Goal: Information Seeking & Learning: Learn about a topic

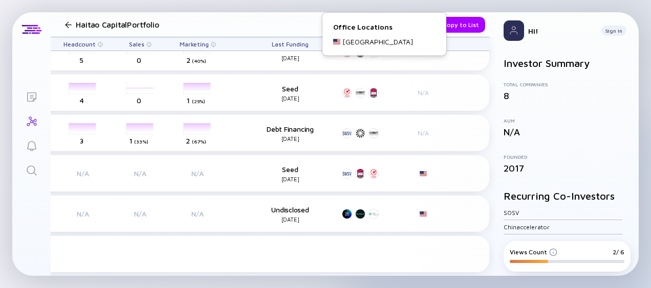
scroll to position [157, 292]
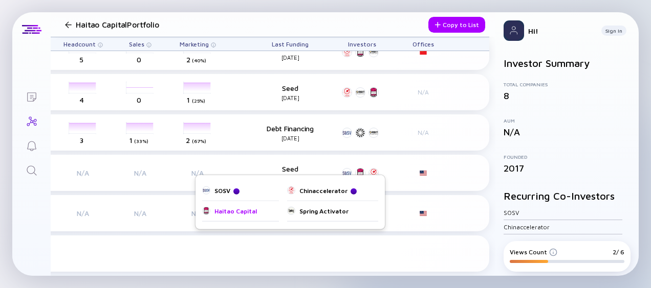
click at [246, 213] on div "Haitao Capital" at bounding box center [235, 212] width 42 height 8
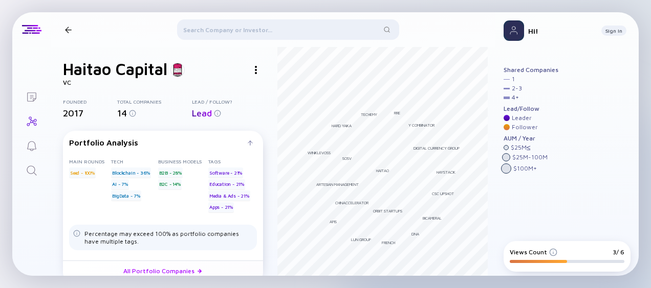
scroll to position [65, 0]
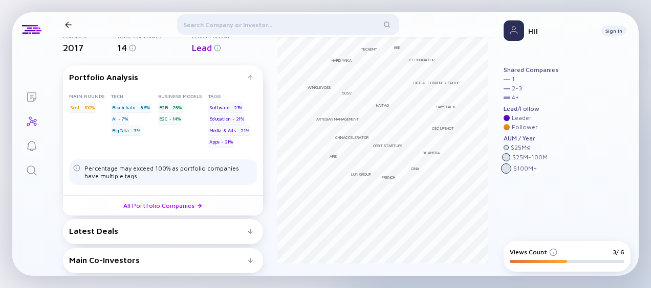
click at [249, 231] on div "Latest Deals" at bounding box center [163, 231] width 188 height 9
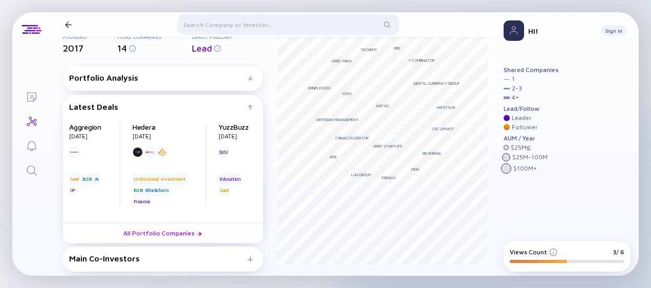
click at [248, 107] on div at bounding box center [250, 107] width 5 height 5
click at [250, 260] on div "Main Co-Investors" at bounding box center [163, 258] width 188 height 9
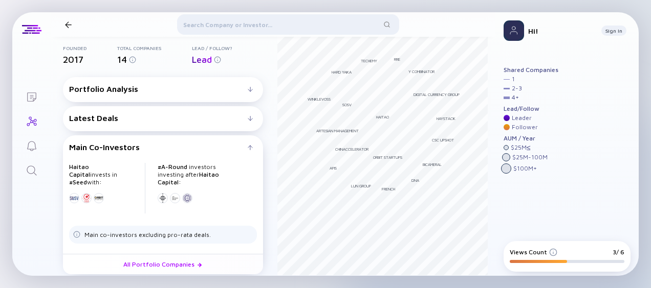
scroll to position [0, 0]
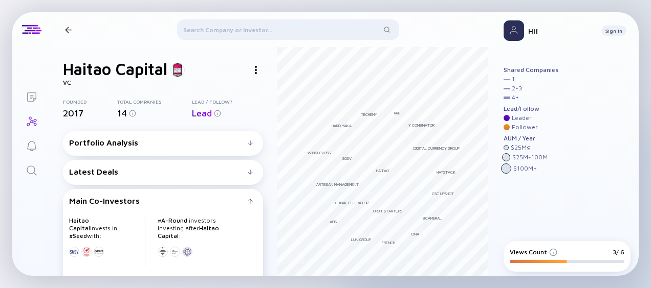
click at [255, 71] on img at bounding box center [256, 70] width 2 height 8
click at [263, 106] on div "Website" at bounding box center [275, 110] width 58 height 20
